Goal: Task Accomplishment & Management: Manage account settings

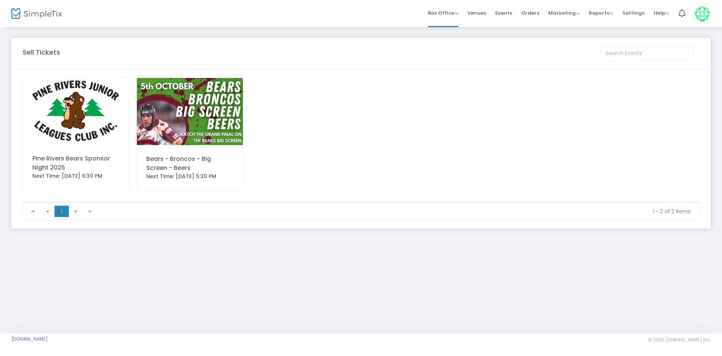
drag, startPoint x: 540, startPoint y: 15, endPoint x: 529, endPoint y: 32, distance: 20.7
click at [540, 15] on span "Orders" at bounding box center [530, 12] width 18 height 19
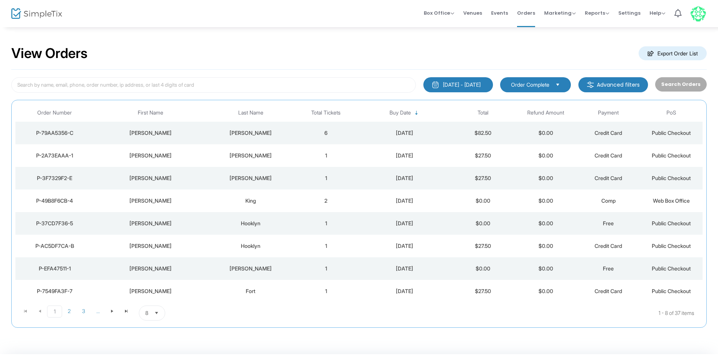
click at [669, 54] on m-button "Export Order List" at bounding box center [672, 53] width 68 height 14
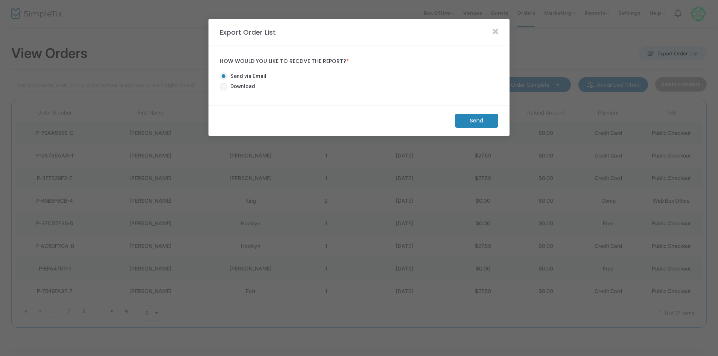
click at [248, 85] on span "Download" at bounding box center [241, 86] width 28 height 8
click at [223, 90] on input "Download" at bounding box center [223, 90] width 0 height 0
radio input "true"
click at [467, 119] on m-button "Download" at bounding box center [470, 121] width 56 height 14
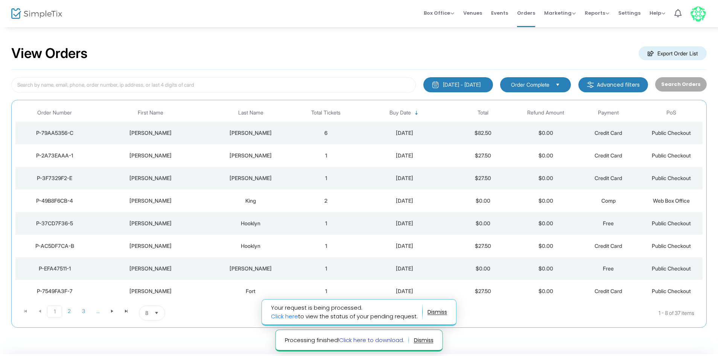
click at [374, 340] on link "Click here to download." at bounding box center [371, 340] width 65 height 8
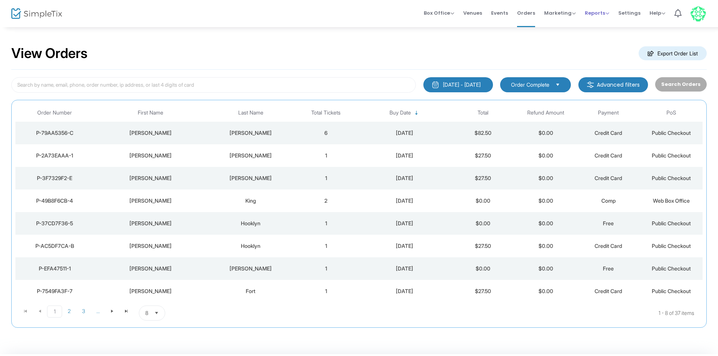
click at [604, 13] on span "Reports" at bounding box center [597, 12] width 24 height 7
click at [606, 42] on li "Sales Reports" at bounding box center [609, 40] width 49 height 15
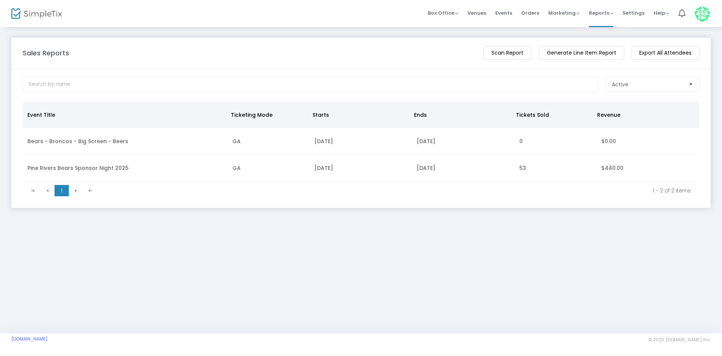
click at [111, 167] on td "Pine Rivers Bears Sponsor Night 2025" at bounding box center [125, 168] width 205 height 27
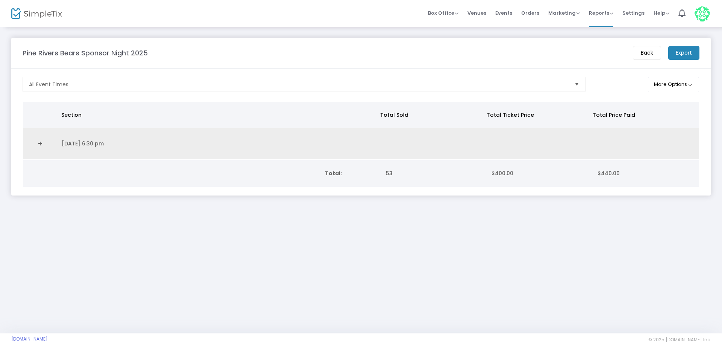
click at [38, 144] on link "Expand Details" at bounding box center [39, 143] width 25 height 12
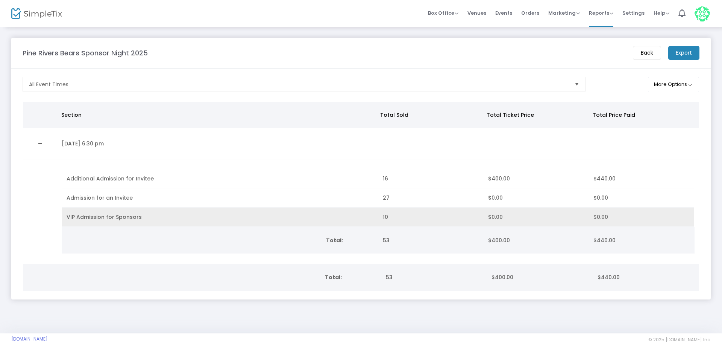
click at [77, 216] on span "VIP Admission for Sponsors" at bounding box center [104, 217] width 75 height 8
click at [201, 225] on td "VIP Admission for Sponsors" at bounding box center [220, 216] width 316 height 19
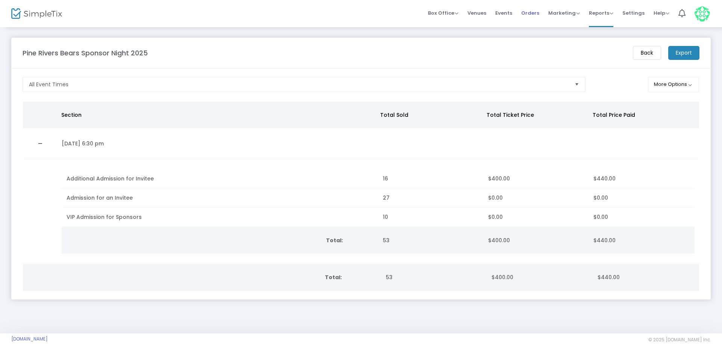
click at [524, 14] on span "Orders" at bounding box center [530, 12] width 18 height 19
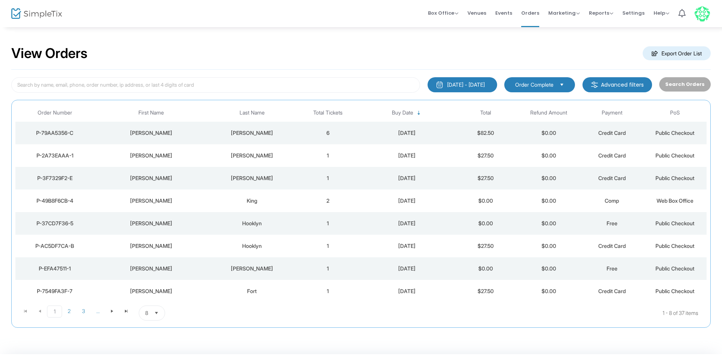
click at [244, 114] on span "Last Name" at bounding box center [252, 112] width 25 height 6
click at [159, 111] on span "First Name" at bounding box center [151, 112] width 26 height 6
click at [68, 312] on span "2" at bounding box center [69, 310] width 14 height 11
click at [166, 250] on td "[PERSON_NAME]" at bounding box center [151, 245] width 114 height 23
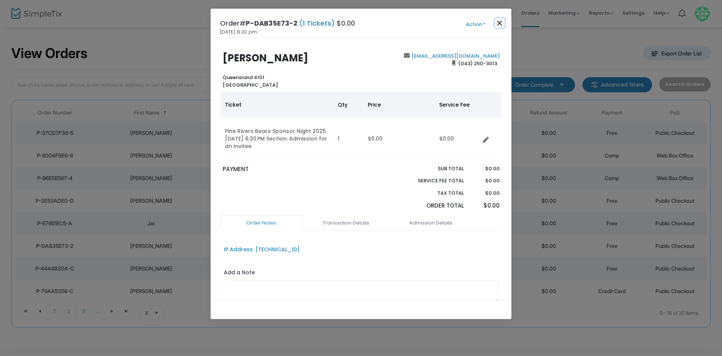
click at [500, 24] on button "Close" at bounding box center [500, 23] width 10 height 10
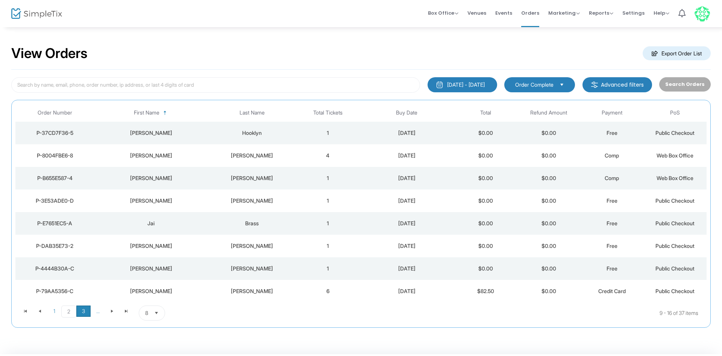
click at [81, 313] on span "3" at bounding box center [83, 310] width 14 height 11
